Goal: Navigation & Orientation: Find specific page/section

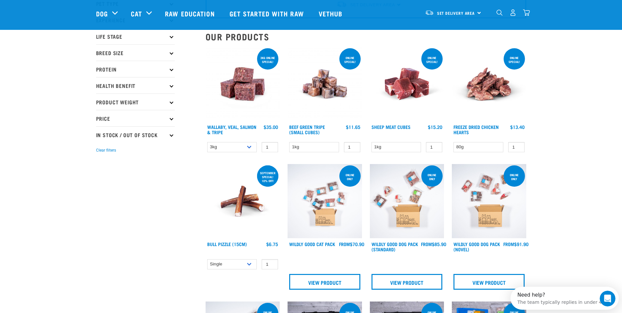
scroll to position [66, 0]
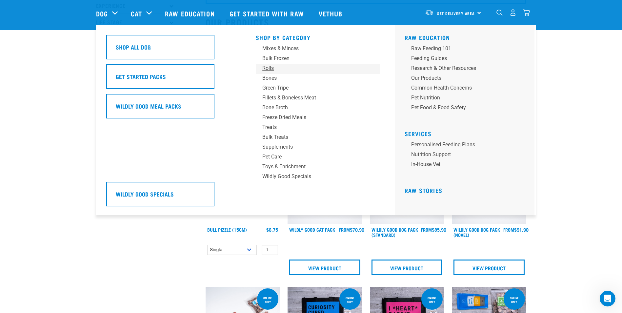
click at [271, 67] on div "Rolls" at bounding box center [313, 68] width 102 height 8
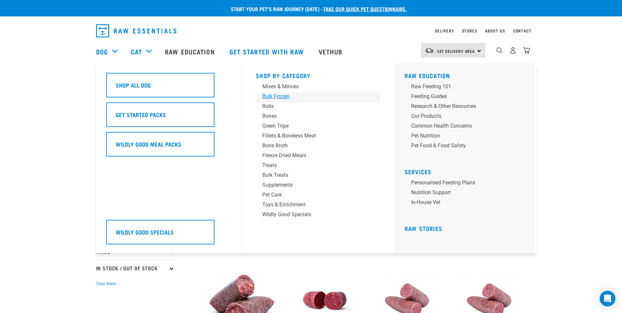
click at [271, 96] on div "Bulk Frozen" at bounding box center [313, 96] width 102 height 8
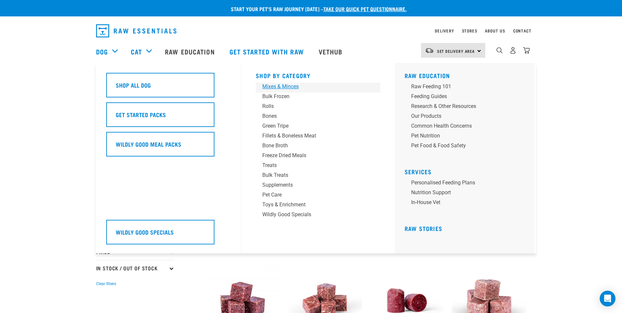
click at [282, 84] on div "Mixes & Minces" at bounding box center [313, 87] width 102 height 8
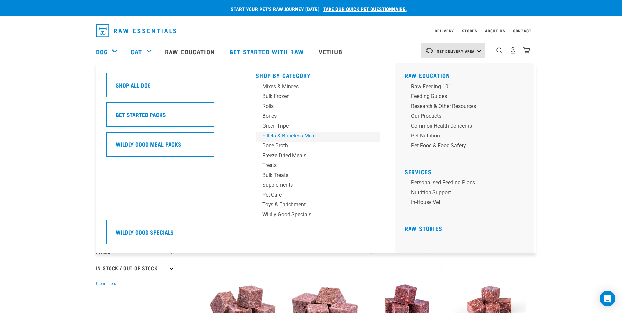
click at [286, 136] on div "Fillets & Boneless Meat" at bounding box center [313, 136] width 102 height 8
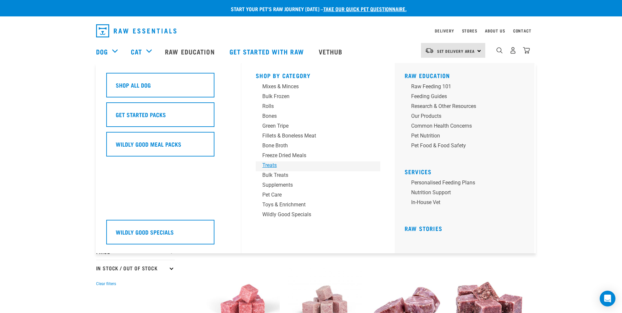
click at [271, 166] on div "Treats" at bounding box center [313, 165] width 102 height 8
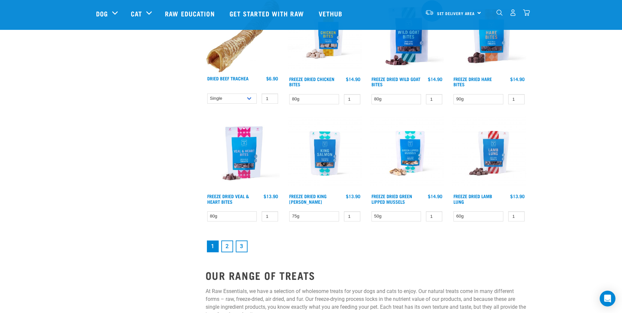
scroll to position [820, 0]
